Goal: Task Accomplishment & Management: Manage account settings

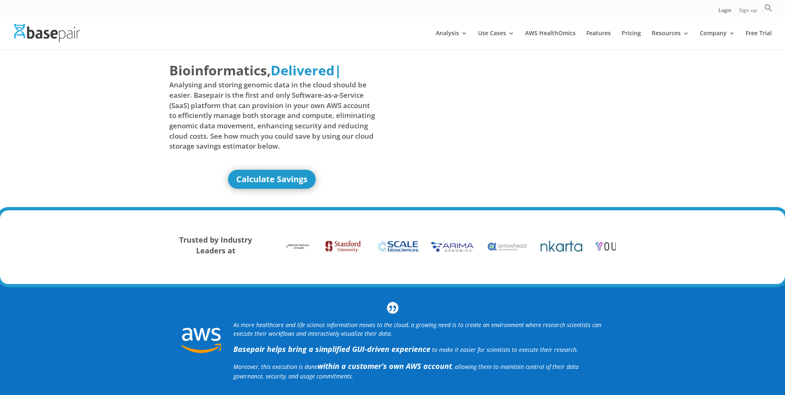
click at [750, 11] on link "Sign up" at bounding box center [748, 12] width 18 height 9
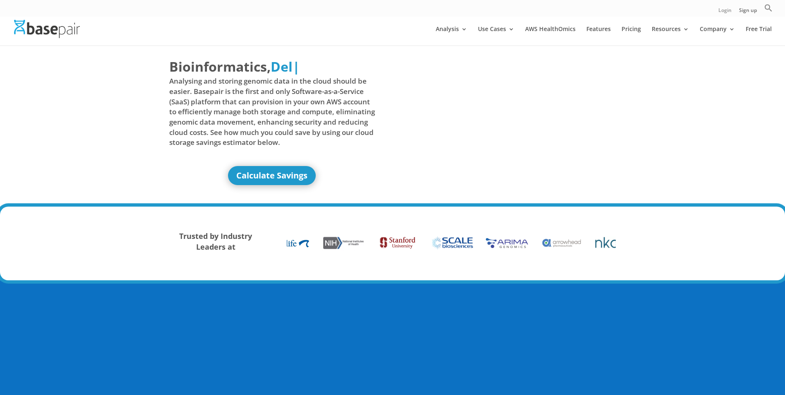
click at [725, 11] on link "Login" at bounding box center [725, 12] width 13 height 9
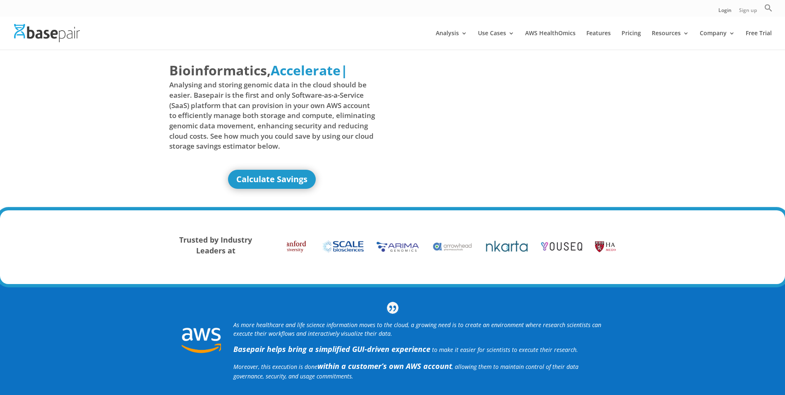
click at [751, 12] on link "Sign up" at bounding box center [748, 12] width 18 height 9
